Goal: Ask a question

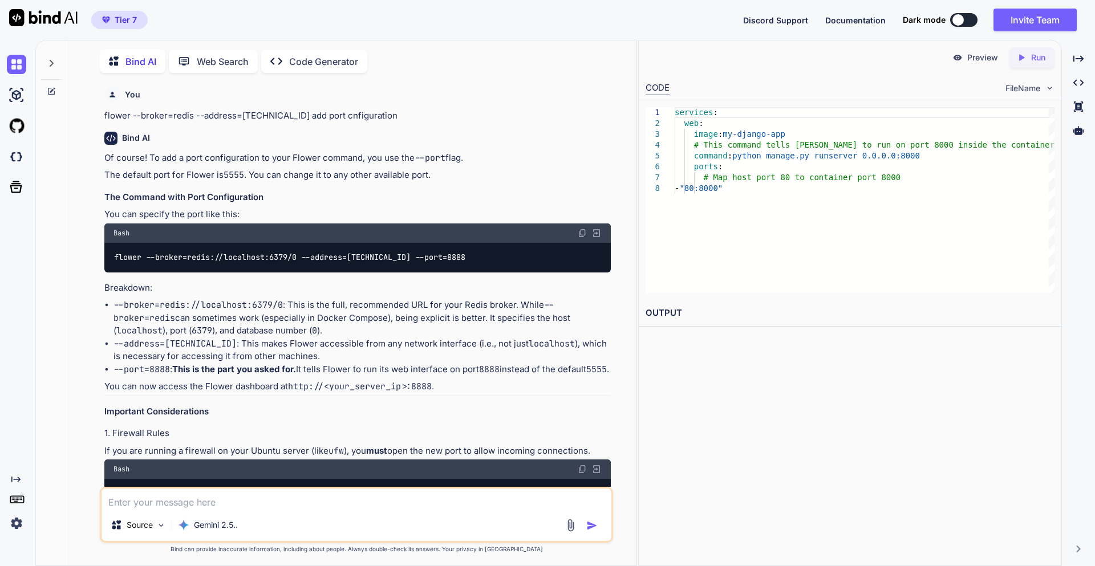
scroll to position [8322, 0]
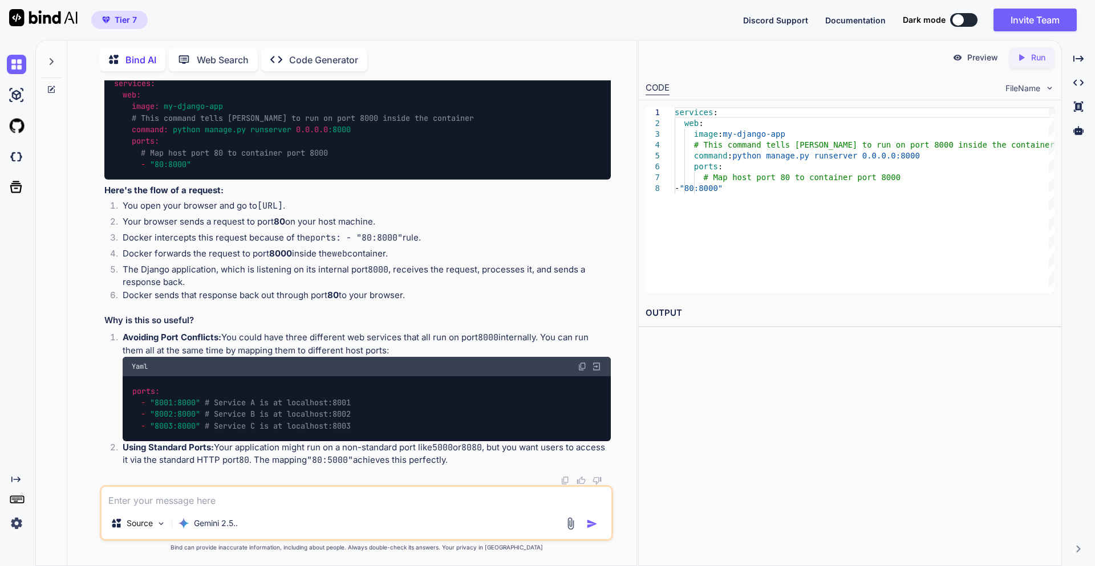
click at [234, 507] on textarea at bounding box center [356, 497] width 510 height 21
type textarea "Worker with pid 1639289 was terminated due to signal 9"
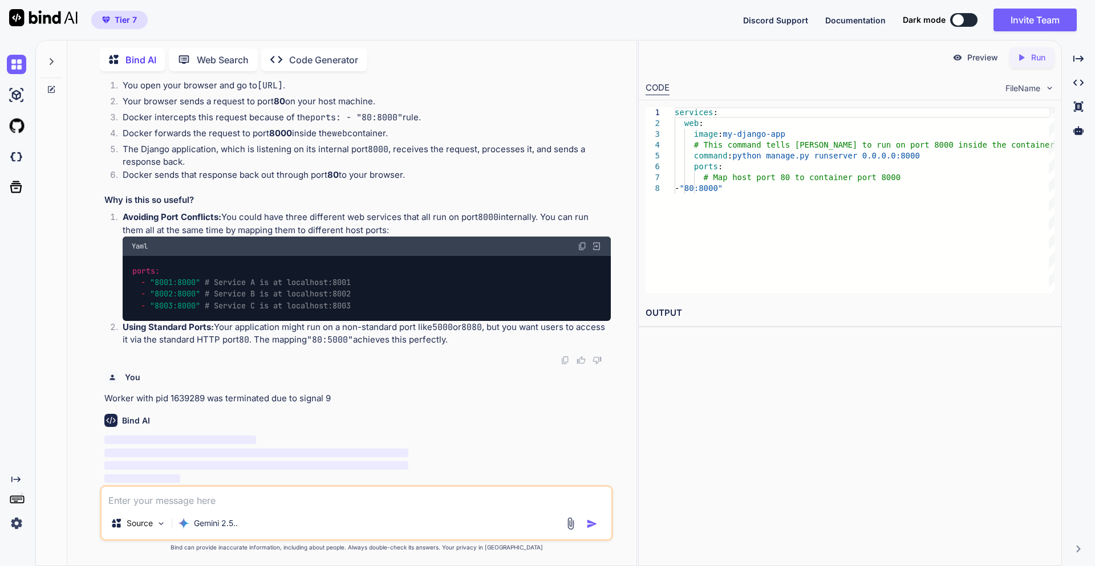
scroll to position [8579, 0]
click at [210, 515] on div "Gemini 2.5.." at bounding box center [207, 523] width 69 height 23
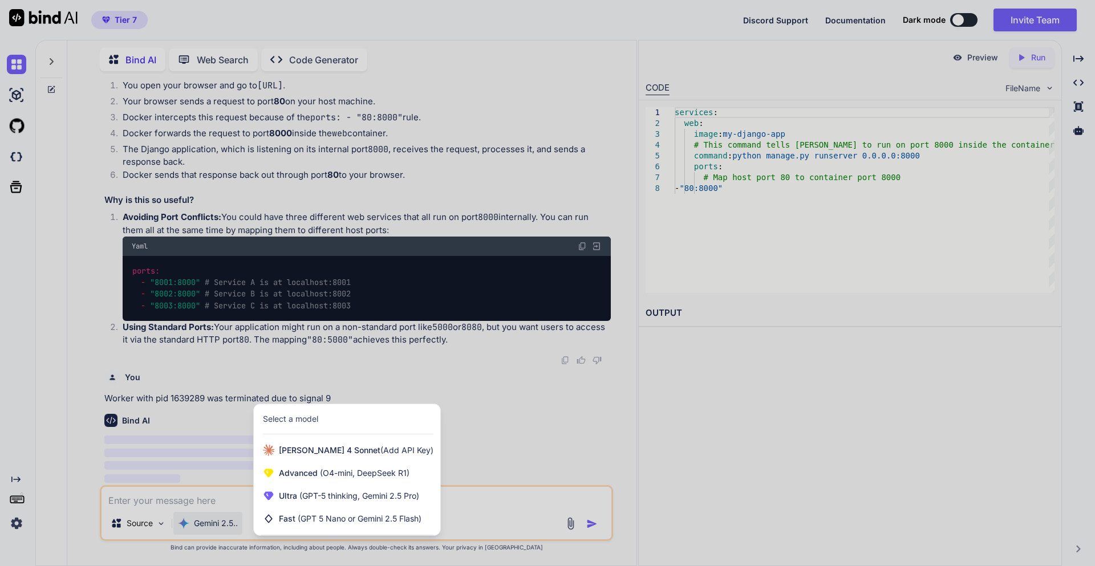
click at [230, 498] on div at bounding box center [547, 283] width 1095 height 566
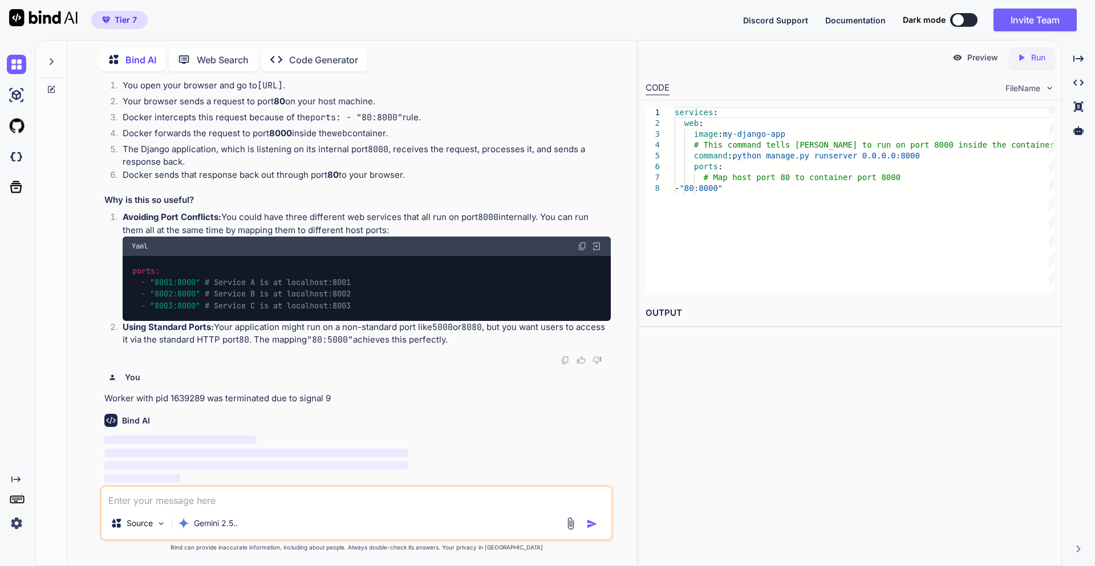
click at [225, 498] on textarea at bounding box center [356, 497] width 510 height 21
click at [219, 504] on textarea "gunicorn" at bounding box center [356, 497] width 510 height 21
click at [189, 501] on textarea "gunicorn" at bounding box center [356, 497] width 510 height 21
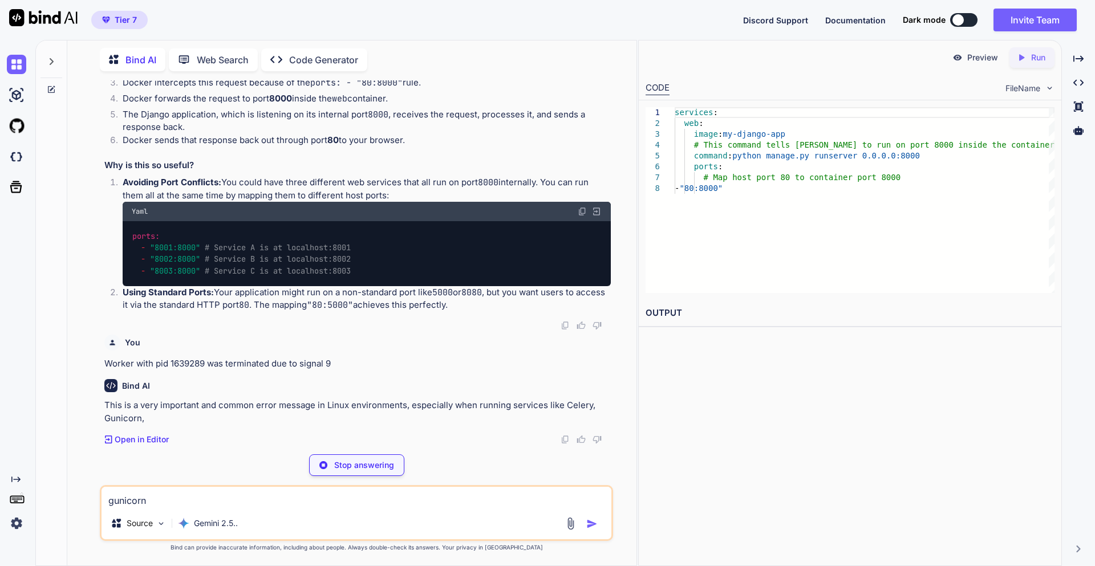
click at [189, 501] on textarea "gunicorn" at bounding box center [356, 497] width 510 height 21
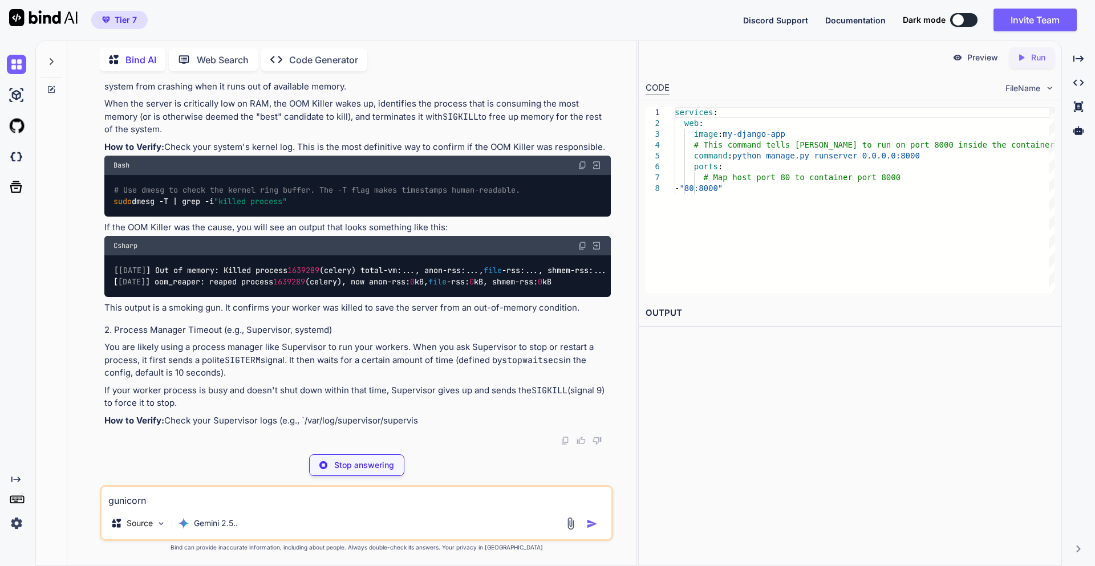
scroll to position [8730, 0]
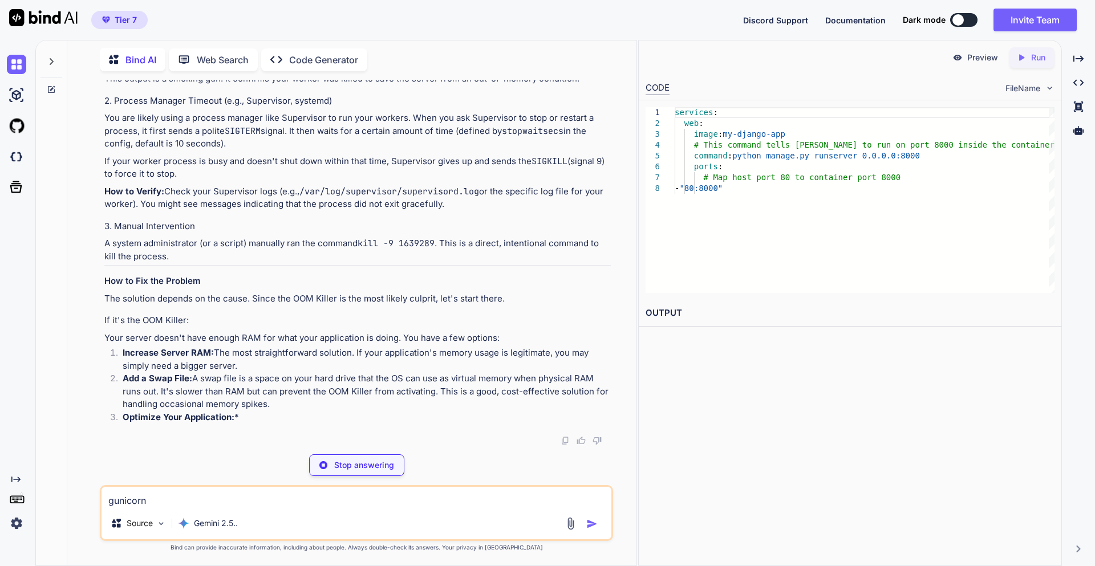
drag, startPoint x: 106, startPoint y: 247, endPoint x: 361, endPoint y: 247, distance: 254.9
copy p "Worker with pid 1639289 was terminated due to signal 9"
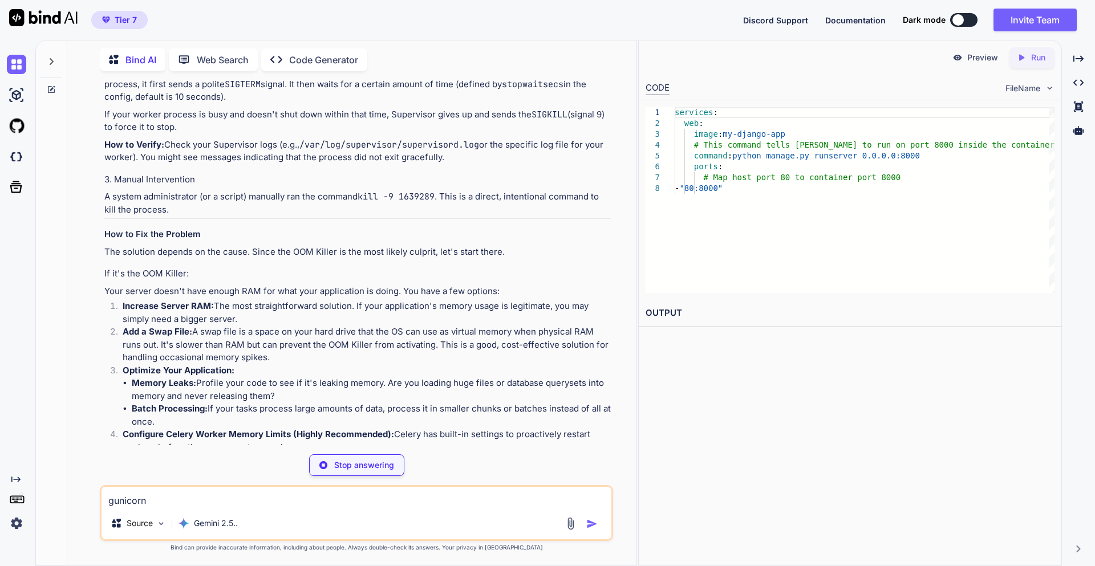
click at [176, 500] on textarea "gunicorn" at bounding box center [356, 497] width 510 height 21
paste textarea "Worker with pid 1639289 was terminated due to signal 9"
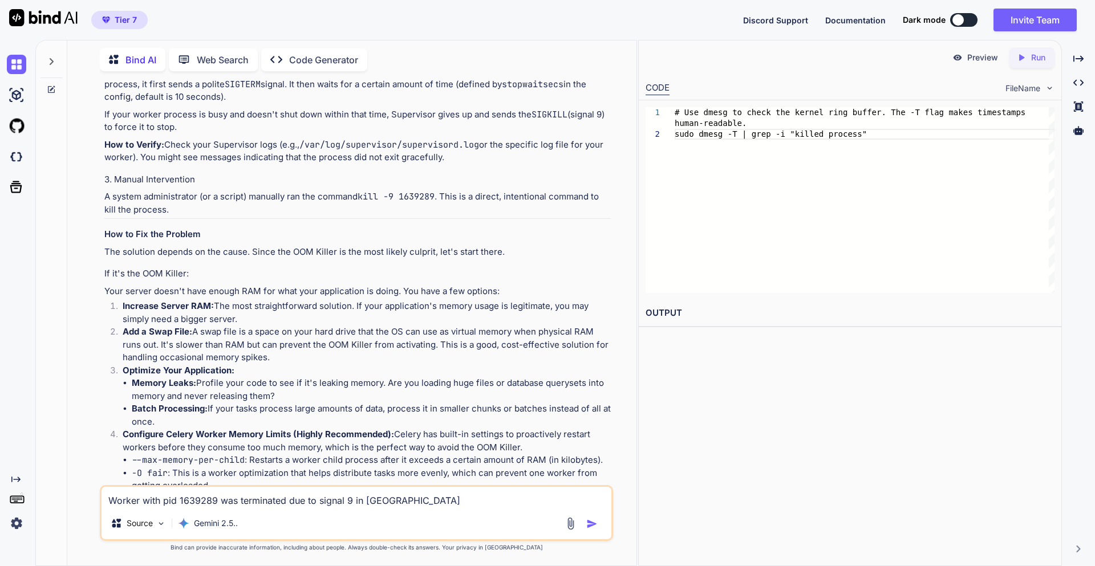
type textarea "Worker with pid 1639289 was terminated due to signal 9 in [GEOGRAPHIC_DATA]"
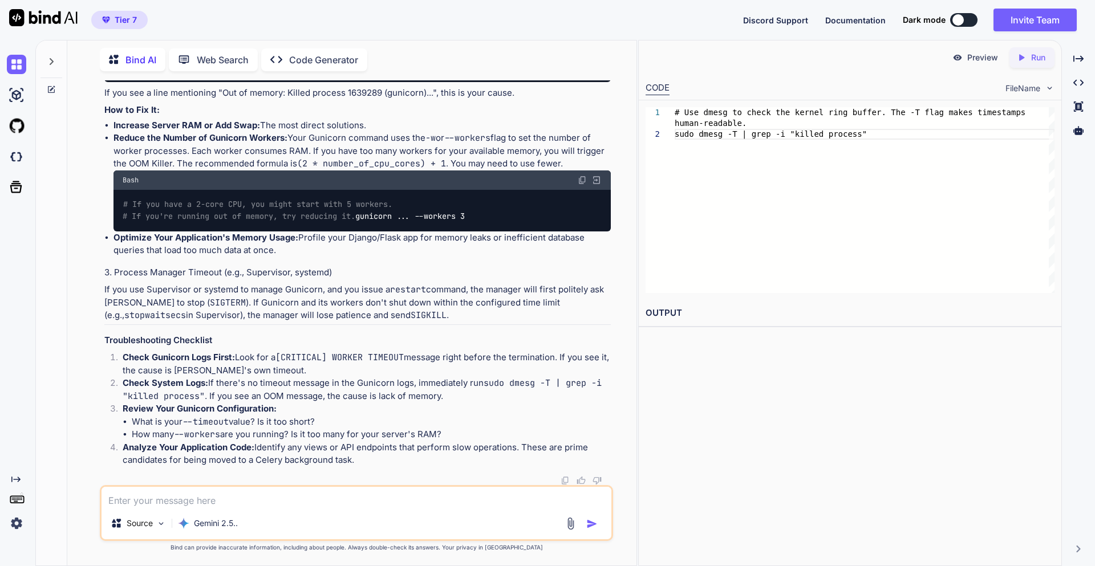
scroll to position [10435, 0]
click at [198, 505] on textarea at bounding box center [356, 497] width 510 height 21
paste textarea "django_web | [[DATE] 12:26:12 +0000] [7] [CRITICAL] WORKER TIMEOUT (pid:9) djan…"
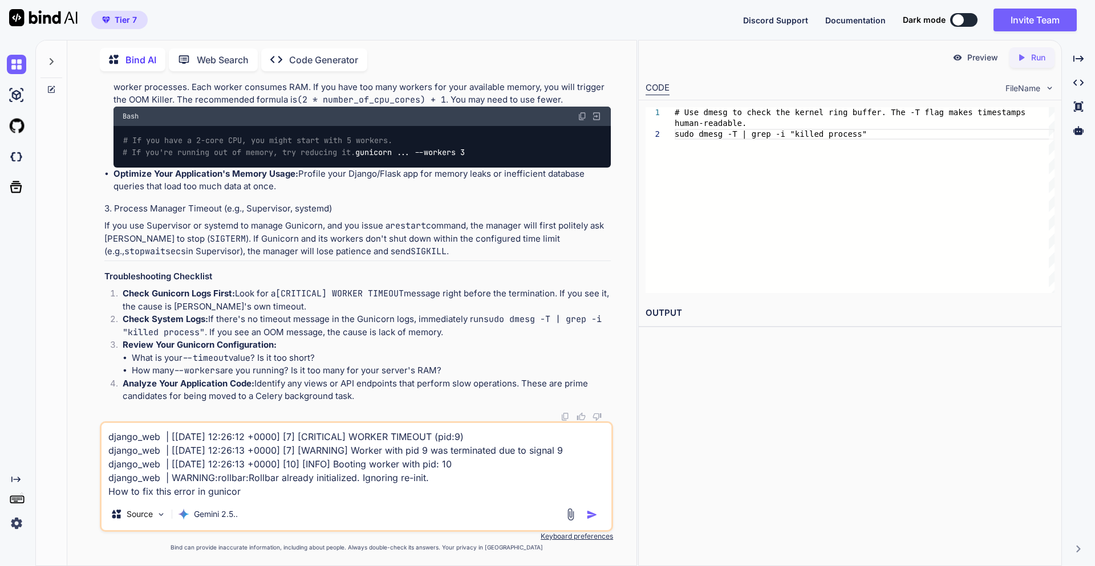
type textarea "django_web | [[DATE] 12:26:12 +0000] [7] [CRITICAL] WORKER TIMEOUT (pid:9) djan…"
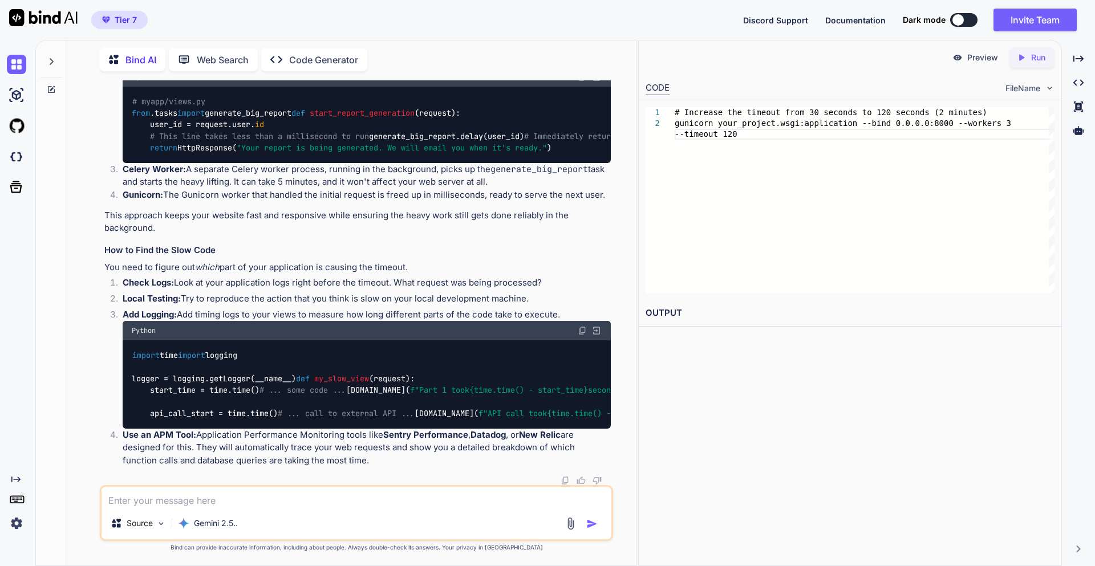
scroll to position [11682, 0]
